Goal: Check status: Check status

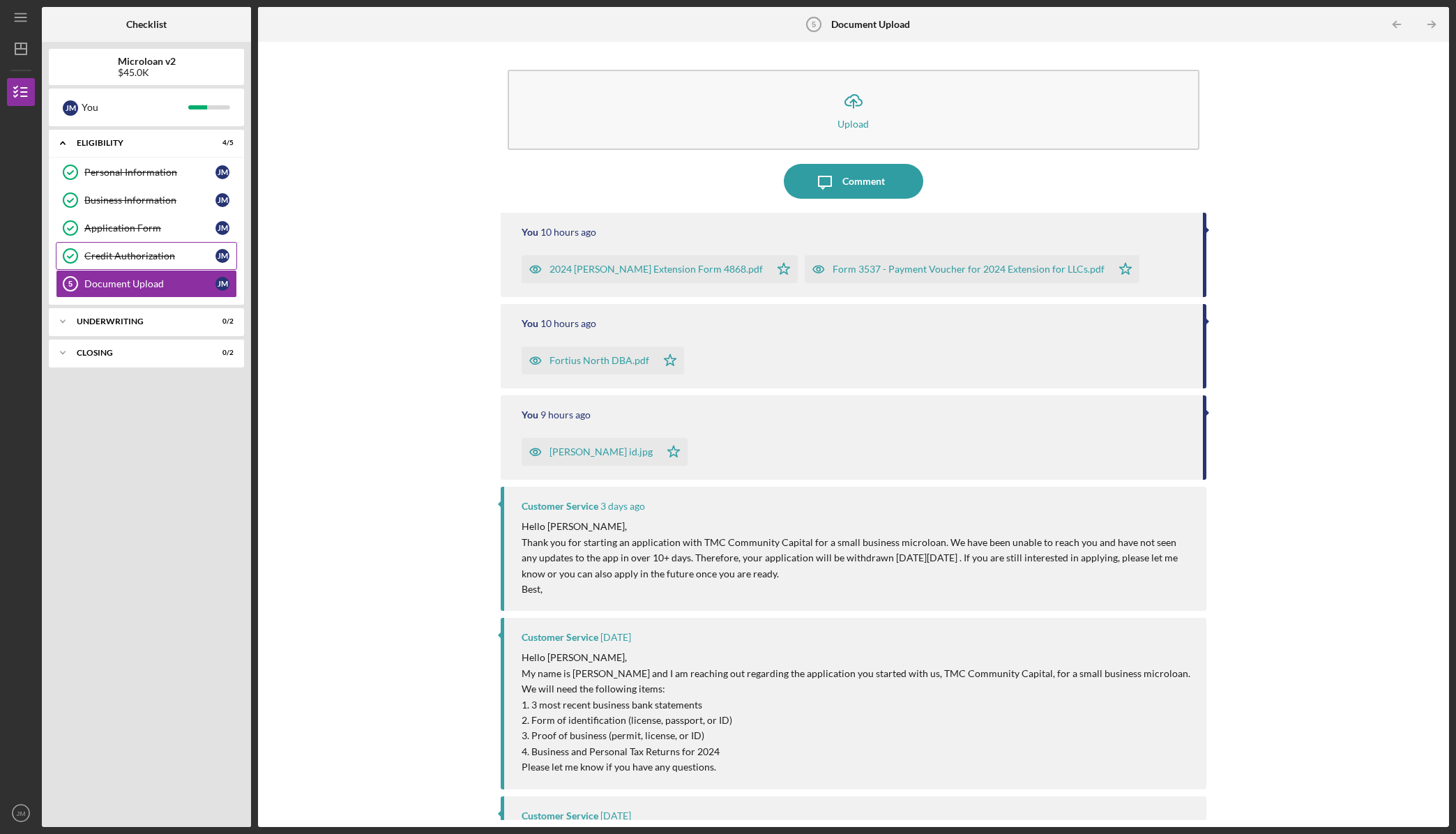
click at [175, 266] on link "Credit Authorization Credit Authorization [PERSON_NAME]" at bounding box center [146, 255] width 182 height 28
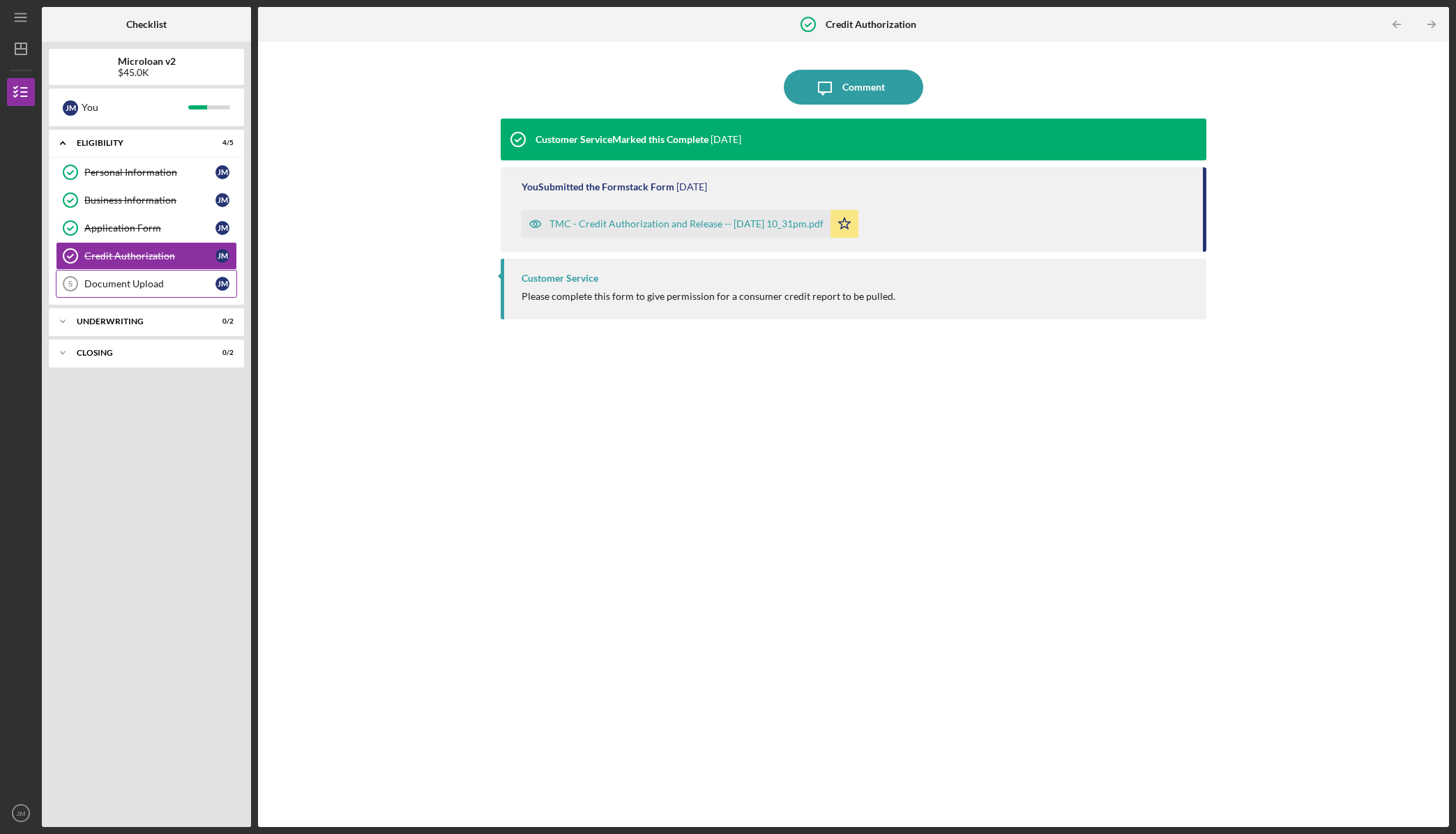
click at [169, 286] on div "Document Upload" at bounding box center [150, 284] width 131 height 11
